Goal: Check status: Check status

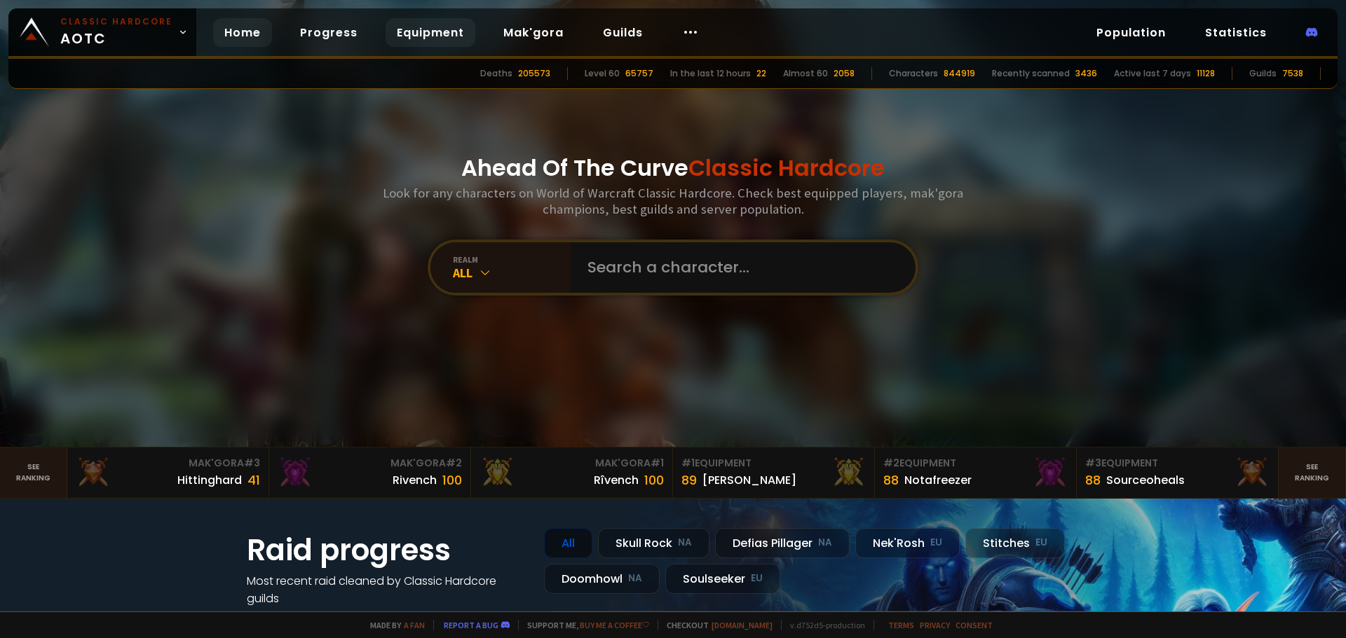
drag, startPoint x: 388, startPoint y: 36, endPoint x: 418, endPoint y: 26, distance: 31.3
click at [388, 36] on link "Equipment" at bounding box center [430, 32] width 90 height 29
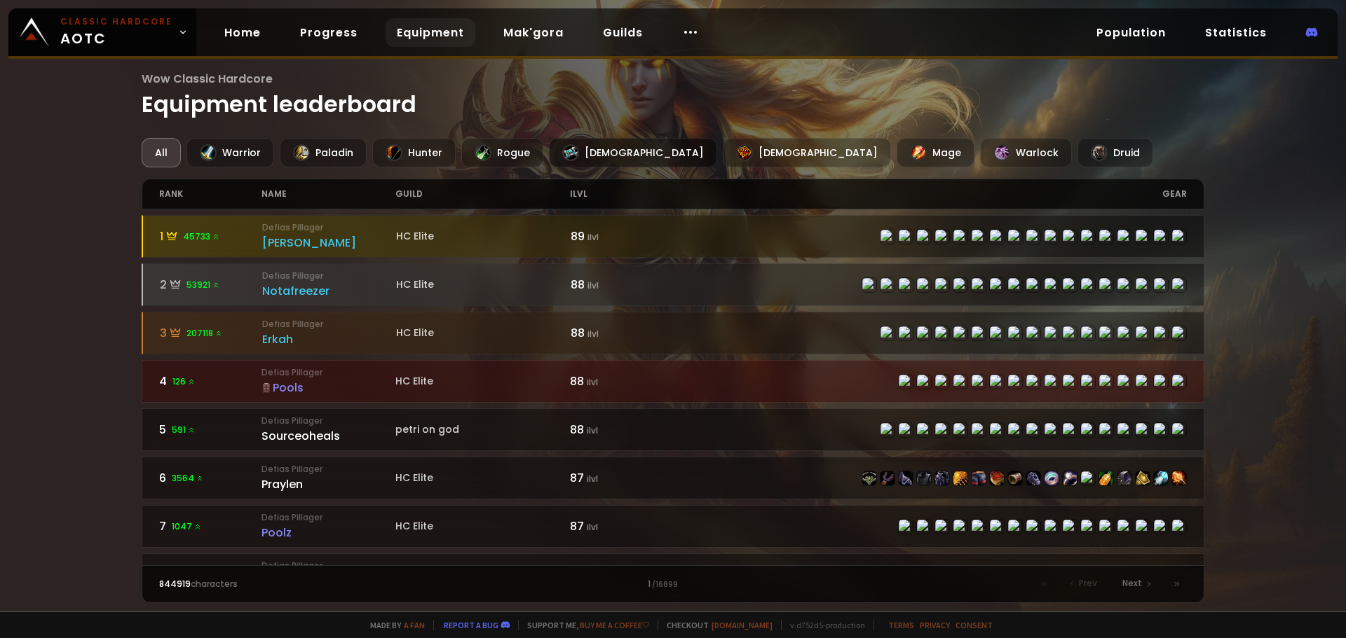
click at [587, 147] on div "[DEMOGRAPHIC_DATA]" at bounding box center [633, 152] width 168 height 29
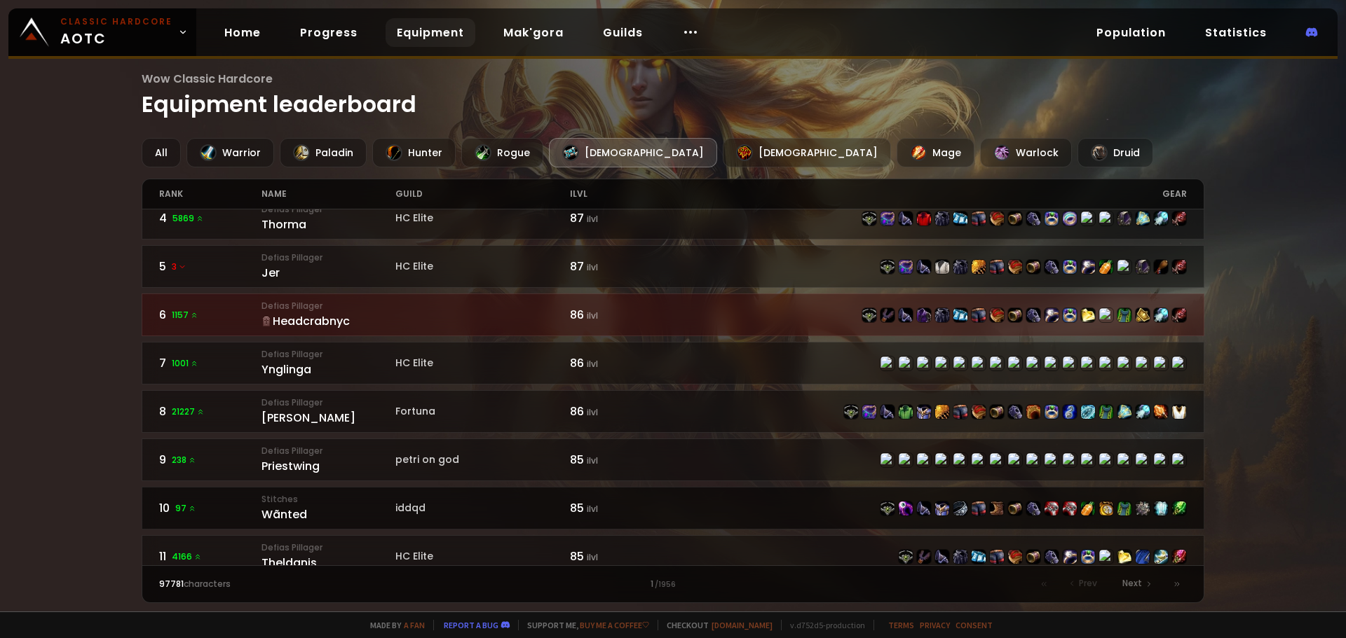
scroll to position [140, 0]
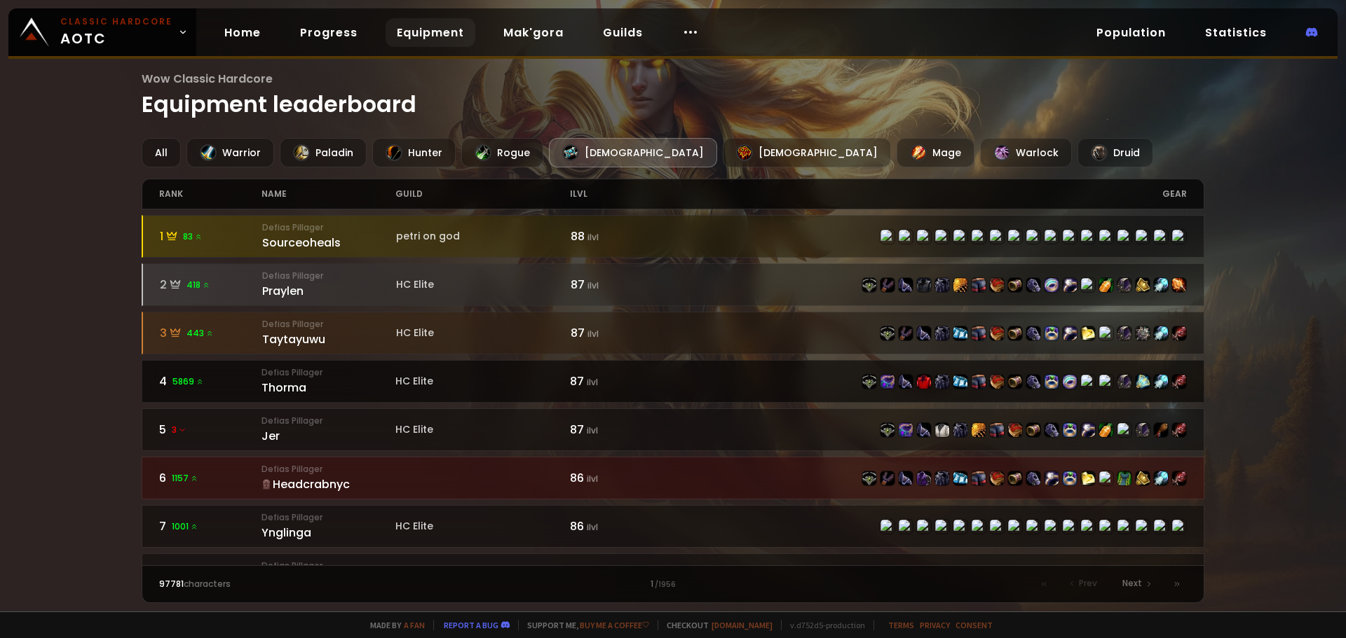
scroll to position [140, 0]
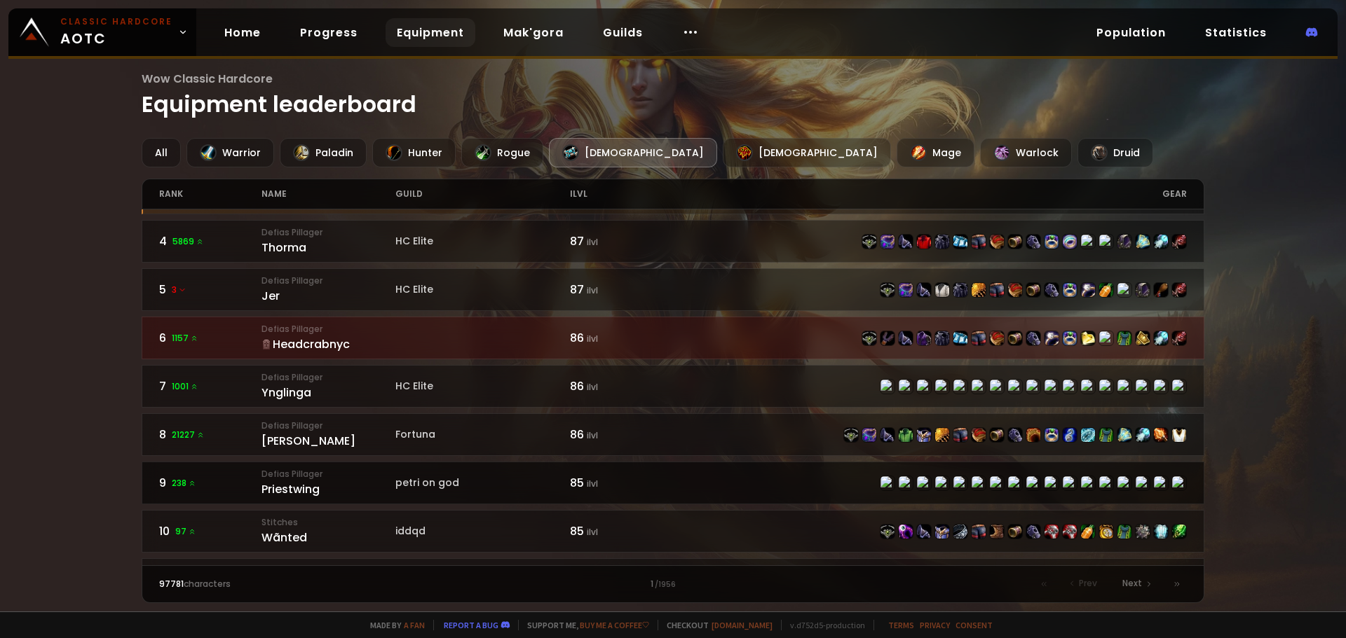
click at [376, 477] on small "Defias Pillager" at bounding box center [328, 474] width 134 height 13
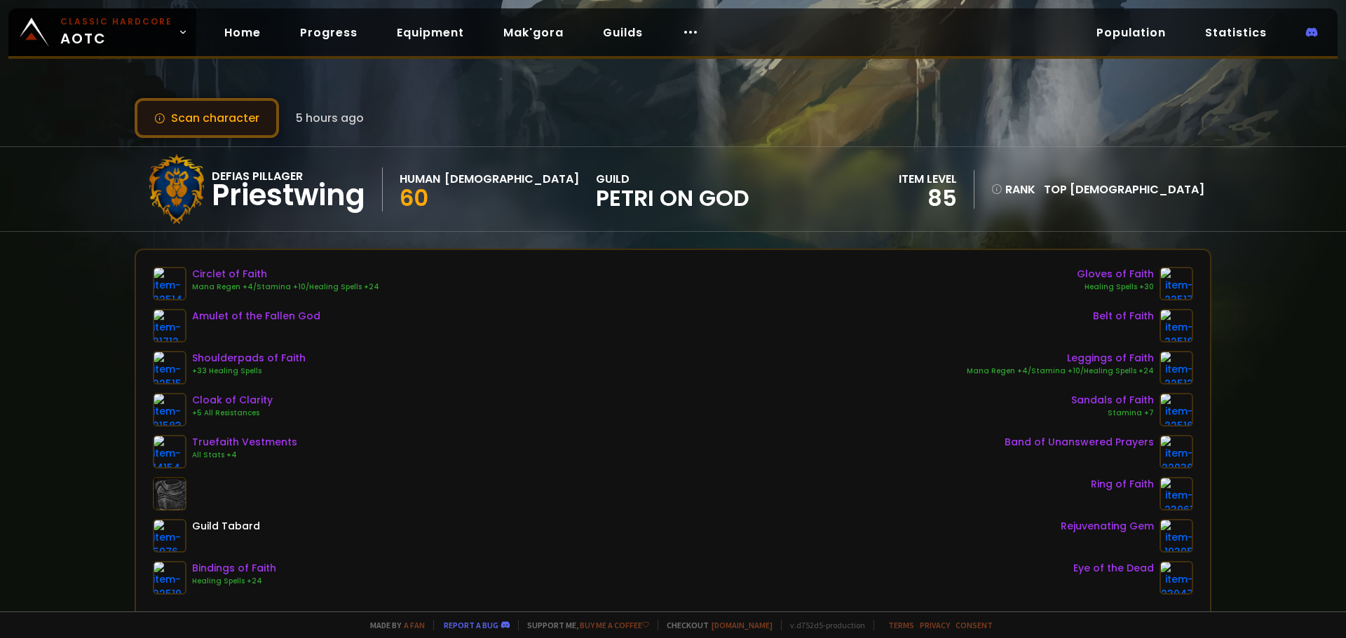
click at [211, 132] on button "Scan character" at bounding box center [207, 118] width 144 height 40
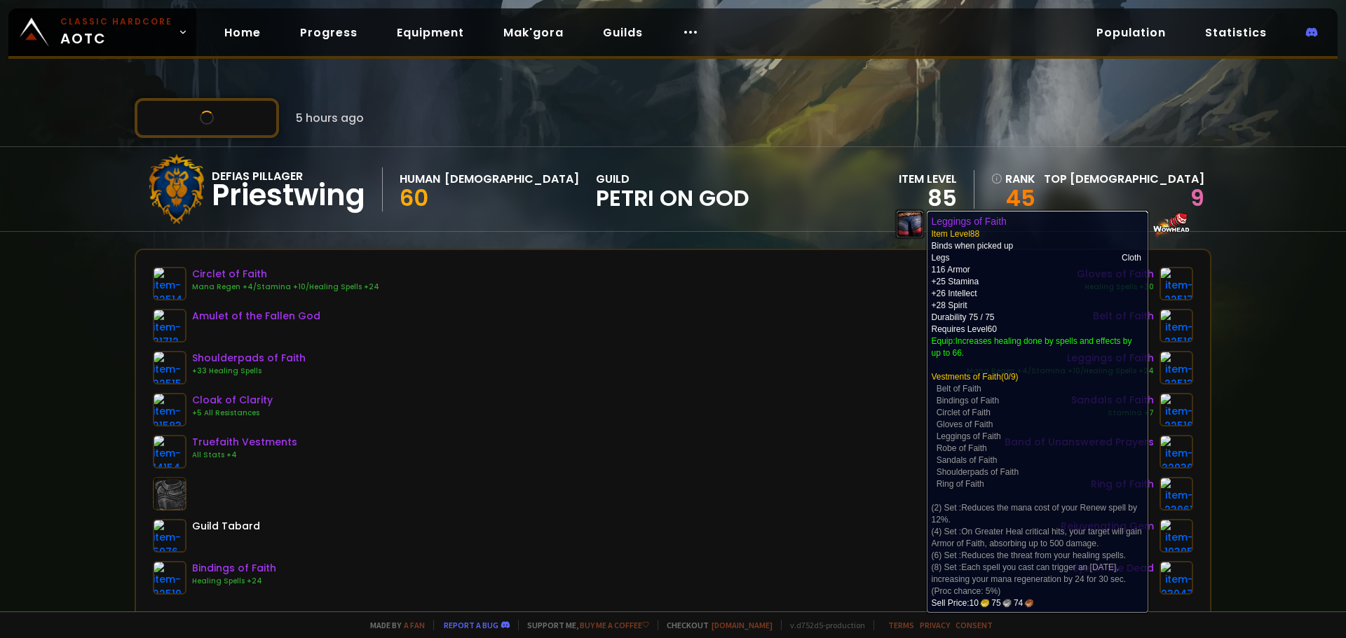
click at [1268, 346] on div "Scan character 5 hours ago Defias Pillager Priestwing Human Priest 60 guild pet…" at bounding box center [673, 306] width 1346 height 612
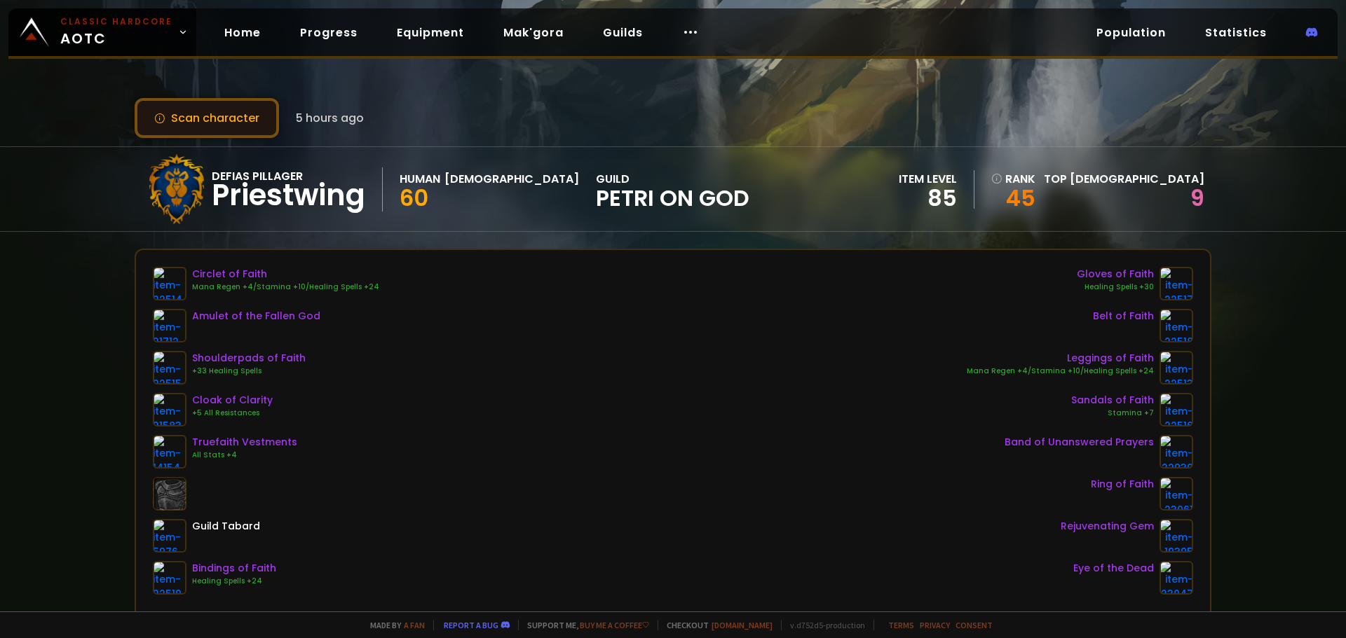
click at [227, 130] on button "Scan character" at bounding box center [207, 118] width 144 height 40
click at [626, 503] on div "Circlet of Faith Mana Regen +4/Stamina +10/Healing Spells +24 Amulet of the Fal…" at bounding box center [673, 431] width 1040 height 328
click at [221, 110] on button "Scan character" at bounding box center [207, 118] width 144 height 40
click at [210, 113] on button "Scan character" at bounding box center [207, 118] width 144 height 40
